Goal: Task Accomplishment & Management: Use online tool/utility

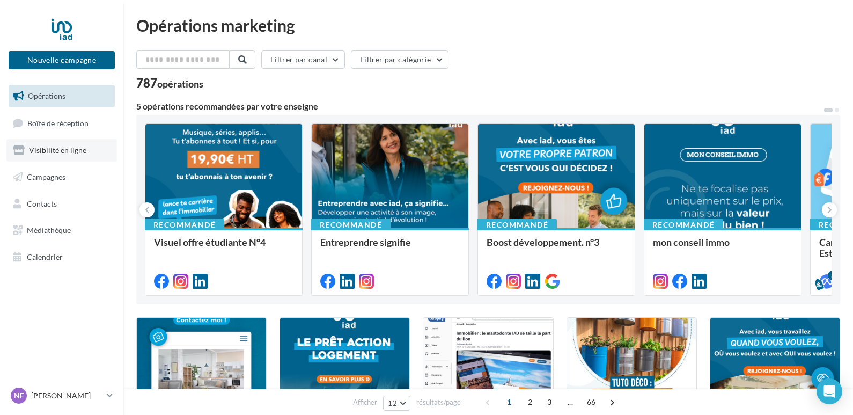
click at [39, 145] on span "Visibilité en ligne" at bounding box center [57, 149] width 57 height 9
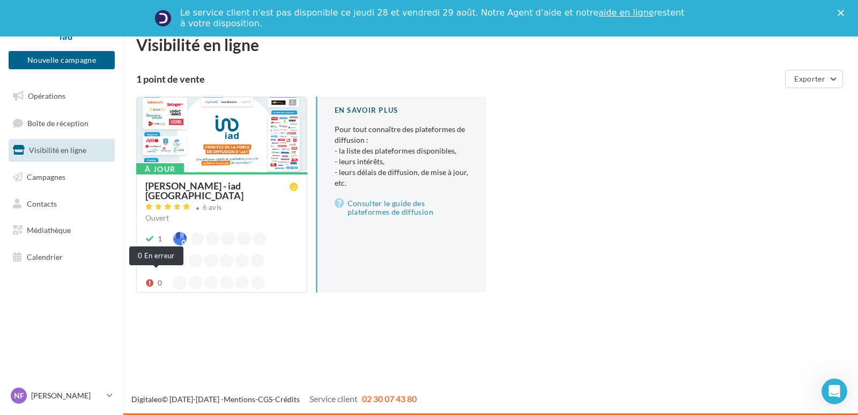
click at [151, 279] on icon at bounding box center [149, 283] width 9 height 8
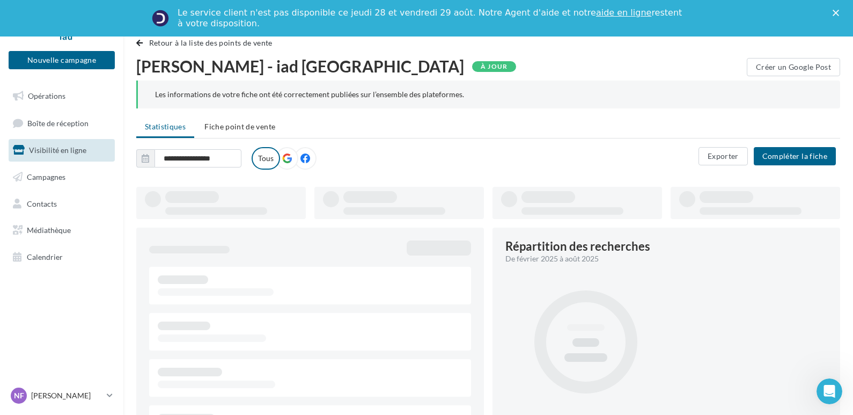
type input "**********"
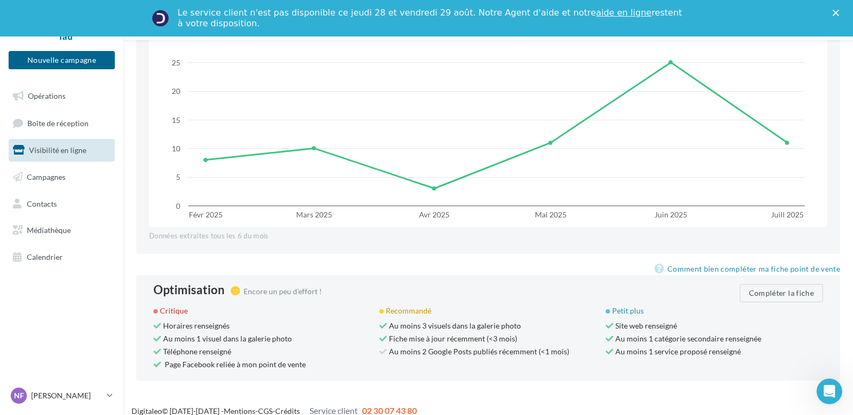
scroll to position [974, 0]
